Goal: Task Accomplishment & Management: Use online tool/utility

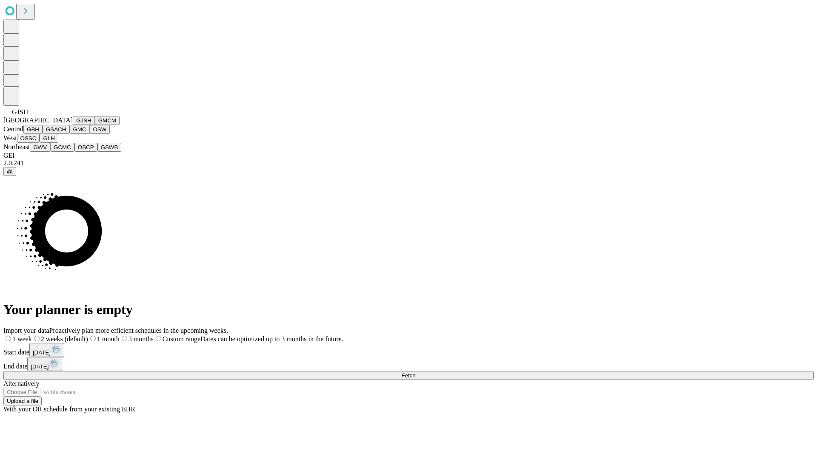
click at [73, 125] on button "GJSH" at bounding box center [84, 120] width 22 height 9
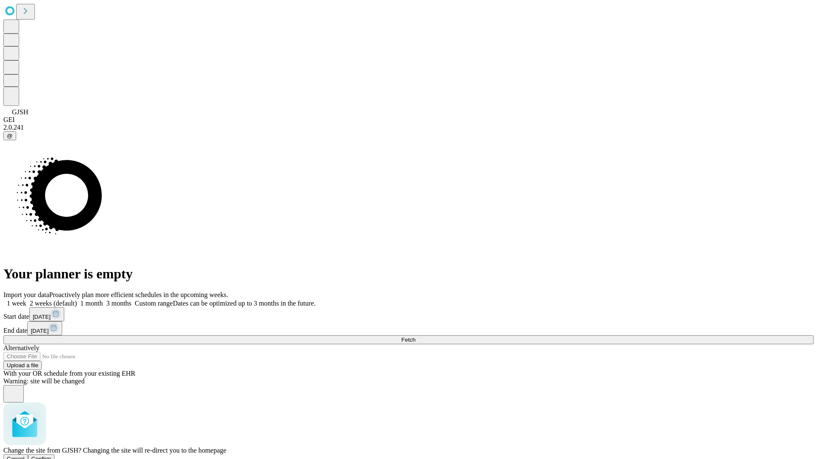
click at [51, 456] on span "Confirm" at bounding box center [41, 459] width 20 height 6
click at [103, 300] on label "1 month" at bounding box center [90, 303] width 26 height 7
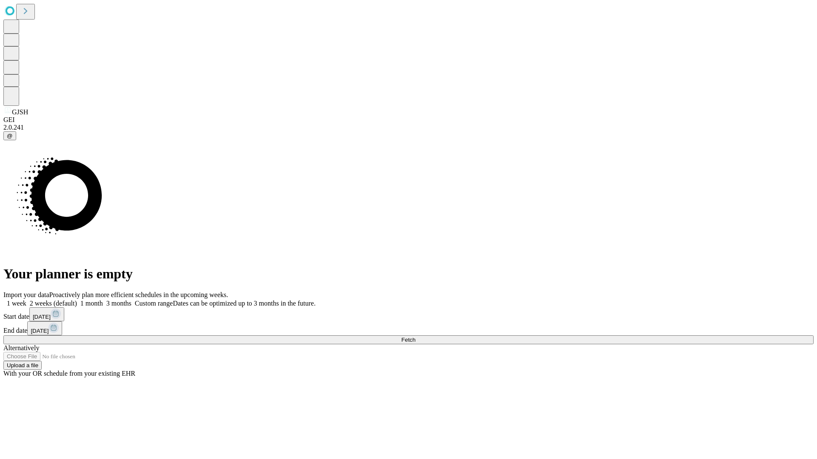
click at [415, 337] on span "Fetch" at bounding box center [408, 340] width 14 height 6
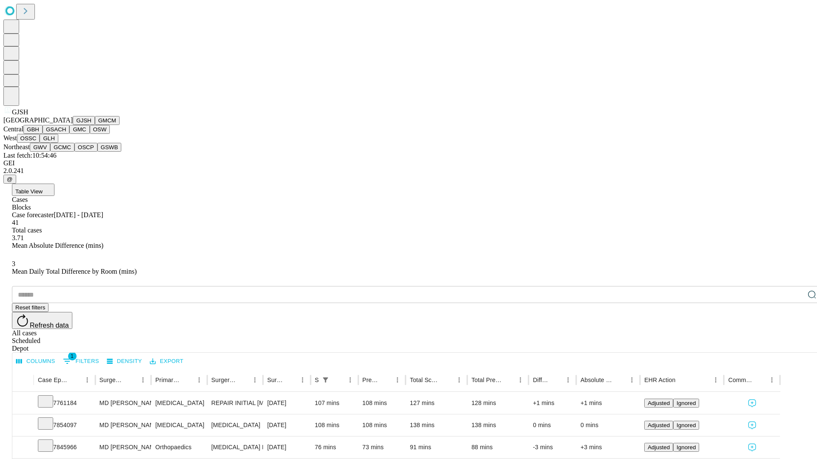
click at [95, 125] on button "GMCM" at bounding box center [107, 120] width 25 height 9
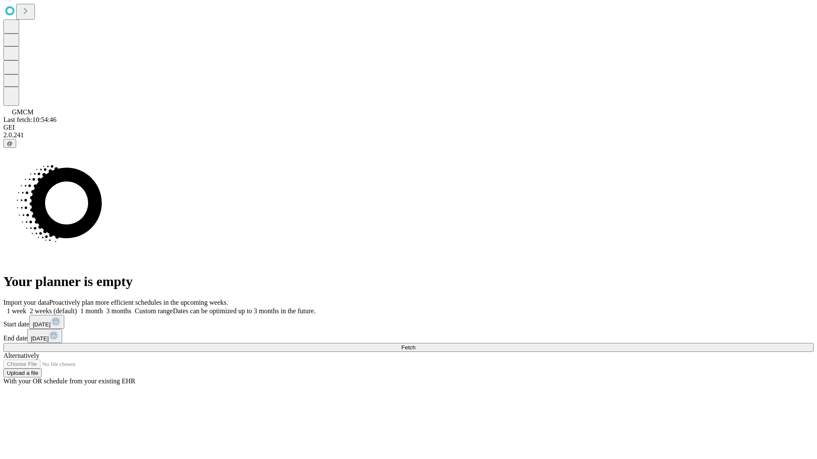
click at [103, 308] on label "1 month" at bounding box center [90, 311] width 26 height 7
click at [415, 345] on span "Fetch" at bounding box center [408, 348] width 14 height 6
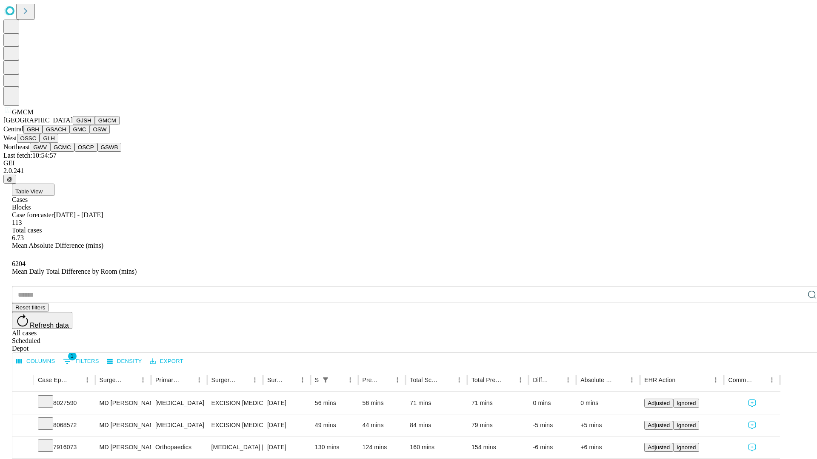
click at [43, 134] on button "GBH" at bounding box center [32, 129] width 19 height 9
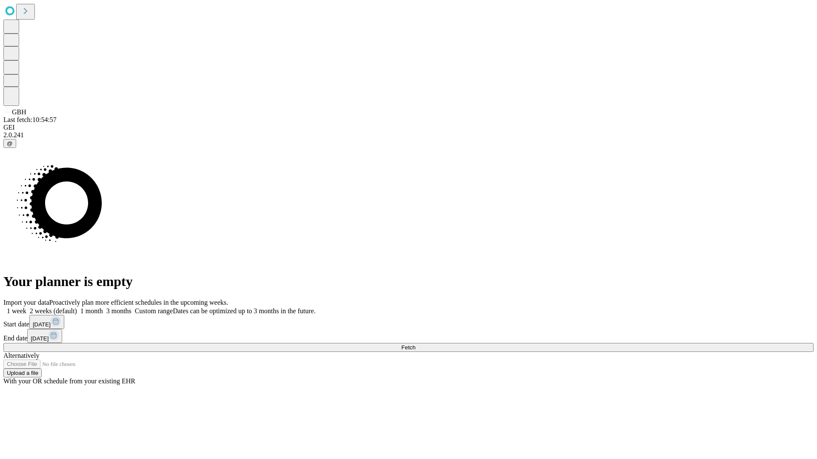
click at [103, 308] on label "1 month" at bounding box center [90, 311] width 26 height 7
click at [415, 345] on span "Fetch" at bounding box center [408, 348] width 14 height 6
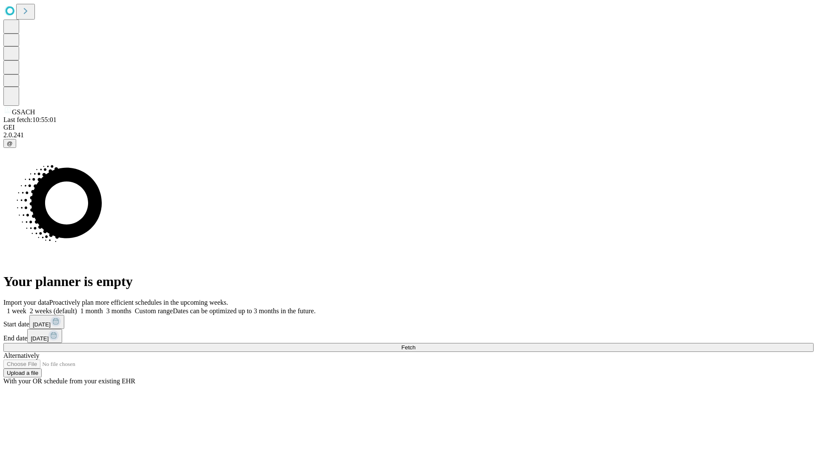
click at [103, 308] on label "1 month" at bounding box center [90, 311] width 26 height 7
click at [415, 345] on span "Fetch" at bounding box center [408, 348] width 14 height 6
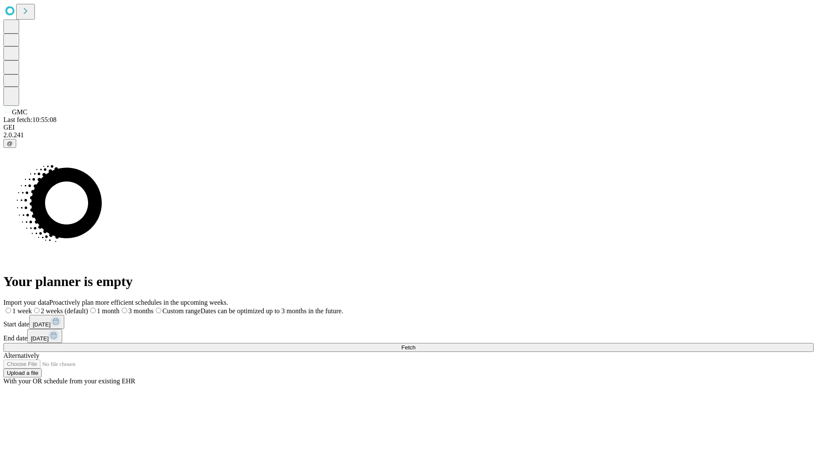
click at [120, 308] on label "1 month" at bounding box center [103, 311] width 31 height 7
click at [415, 345] on span "Fetch" at bounding box center [408, 348] width 14 height 6
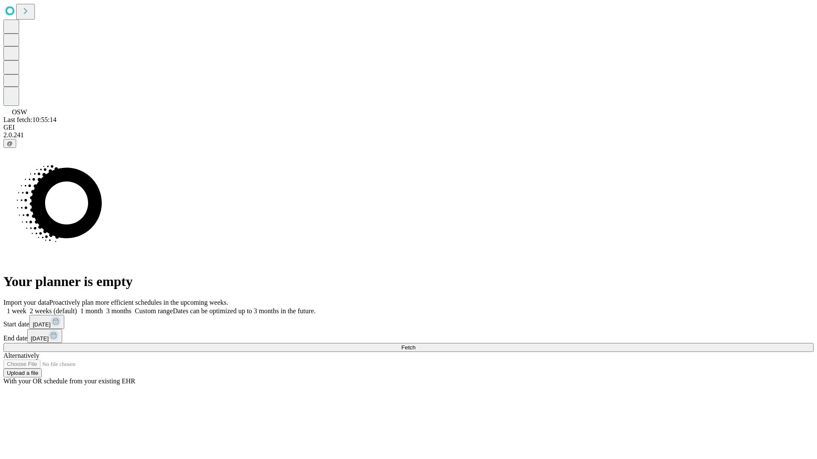
click at [103, 308] on label "1 month" at bounding box center [90, 311] width 26 height 7
click at [415, 345] on span "Fetch" at bounding box center [408, 348] width 14 height 6
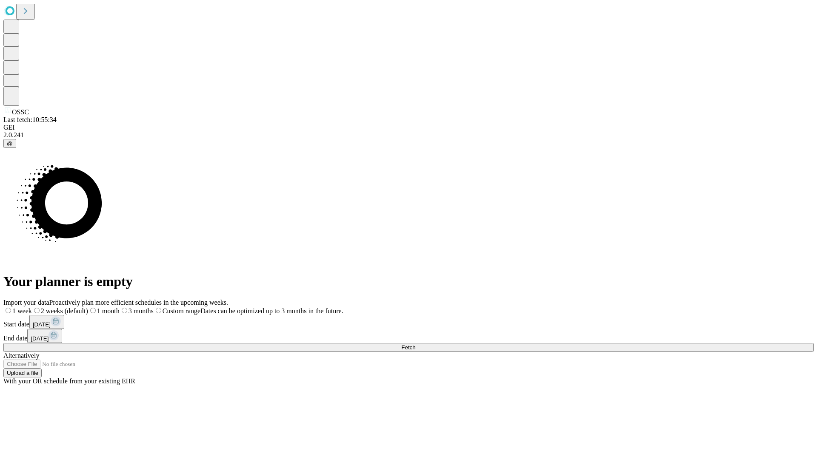
click at [415, 345] on span "Fetch" at bounding box center [408, 348] width 14 height 6
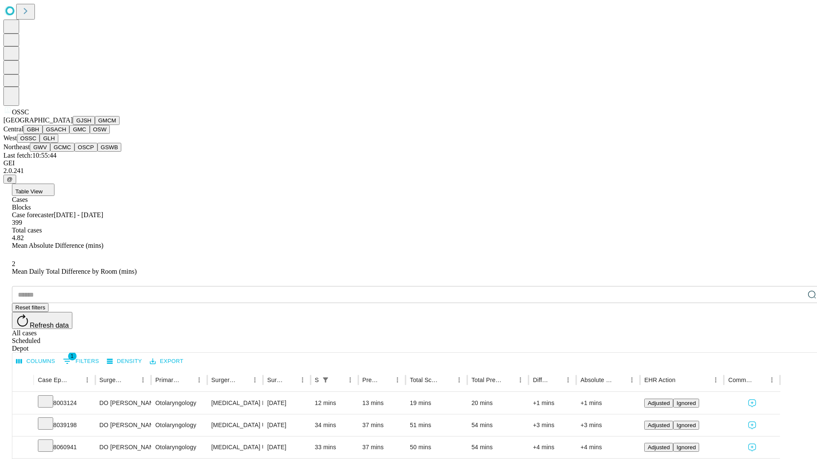
click at [58, 143] on button "GLH" at bounding box center [49, 138] width 18 height 9
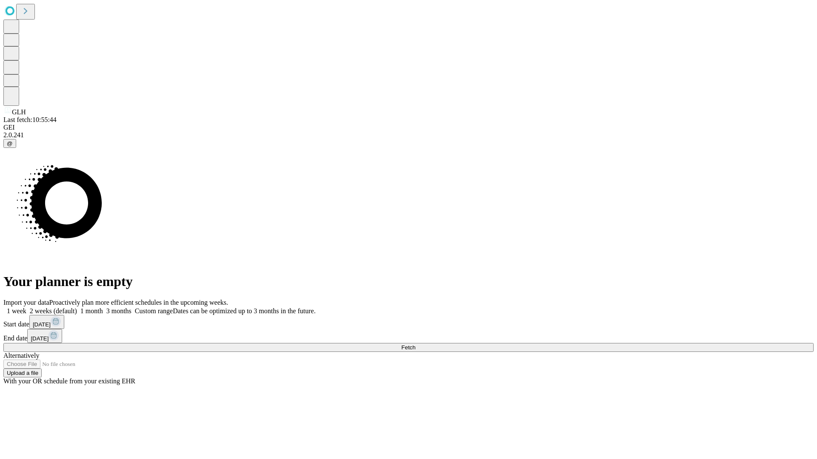
click at [103, 308] on label "1 month" at bounding box center [90, 311] width 26 height 7
click at [415, 345] on span "Fetch" at bounding box center [408, 348] width 14 height 6
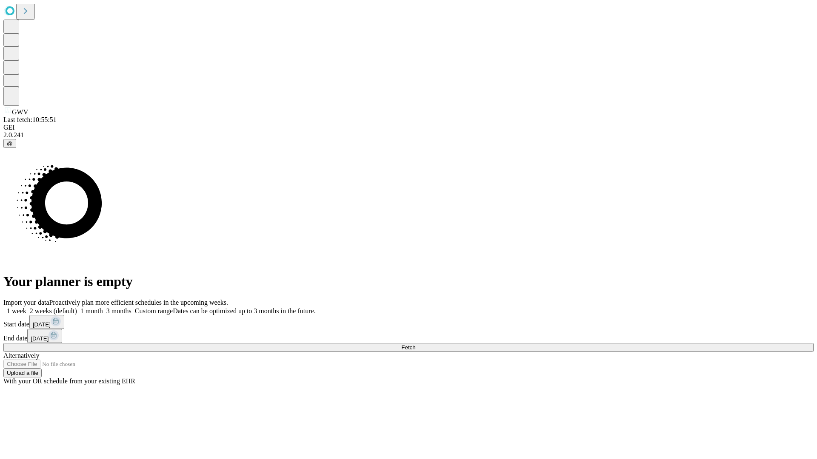
click at [415, 345] on span "Fetch" at bounding box center [408, 348] width 14 height 6
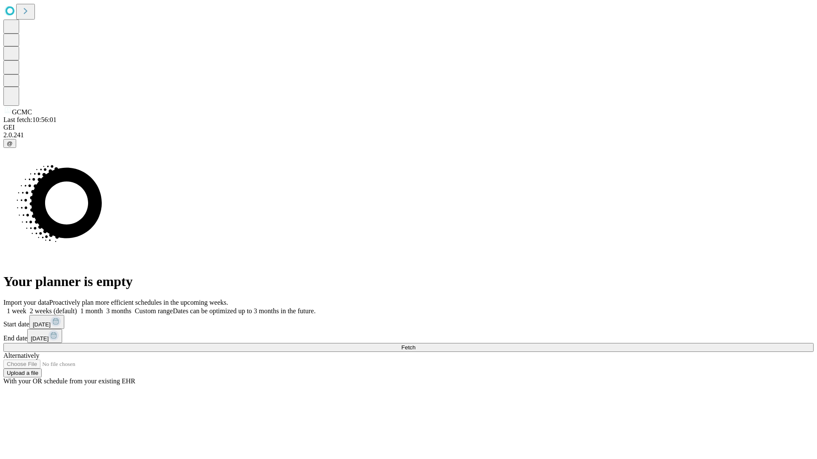
click at [103, 308] on label "1 month" at bounding box center [90, 311] width 26 height 7
click at [415, 345] on span "Fetch" at bounding box center [408, 348] width 14 height 6
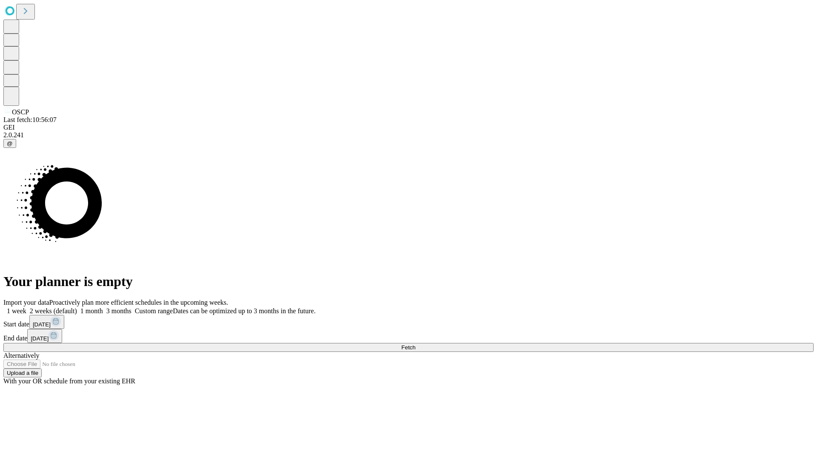
click at [415, 345] on span "Fetch" at bounding box center [408, 348] width 14 height 6
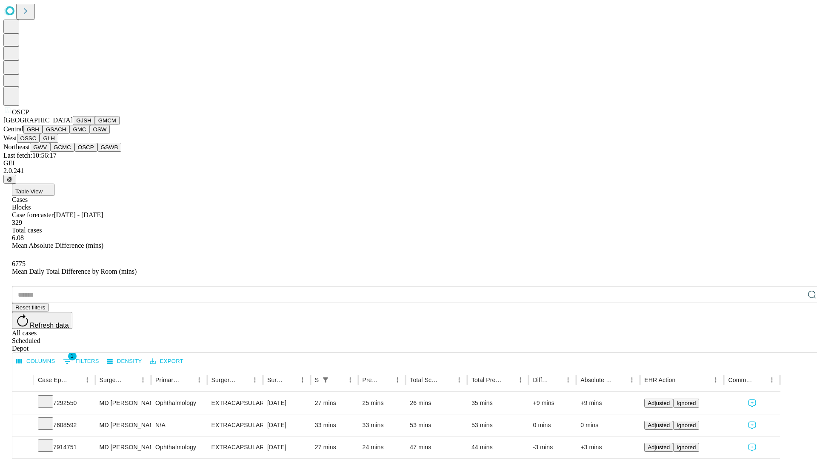
click at [97, 152] on button "GSWB" at bounding box center [109, 147] width 24 height 9
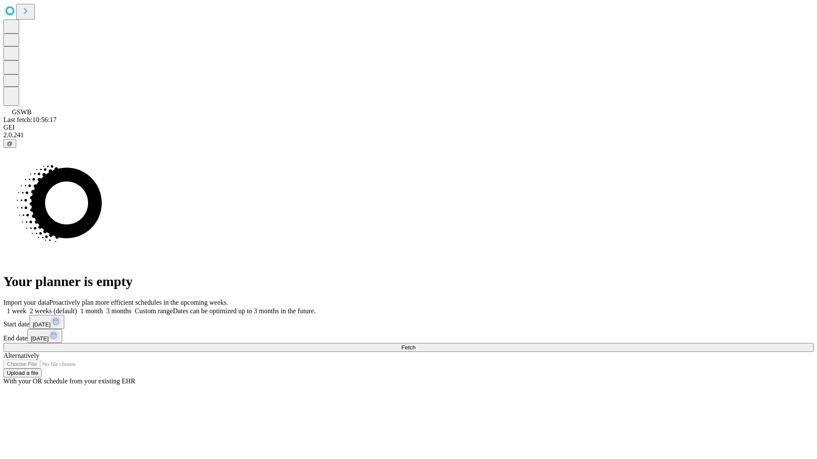
click at [103, 308] on label "1 month" at bounding box center [90, 311] width 26 height 7
click at [415, 345] on span "Fetch" at bounding box center [408, 348] width 14 height 6
